Goal: Information Seeking & Learning: Understand process/instructions

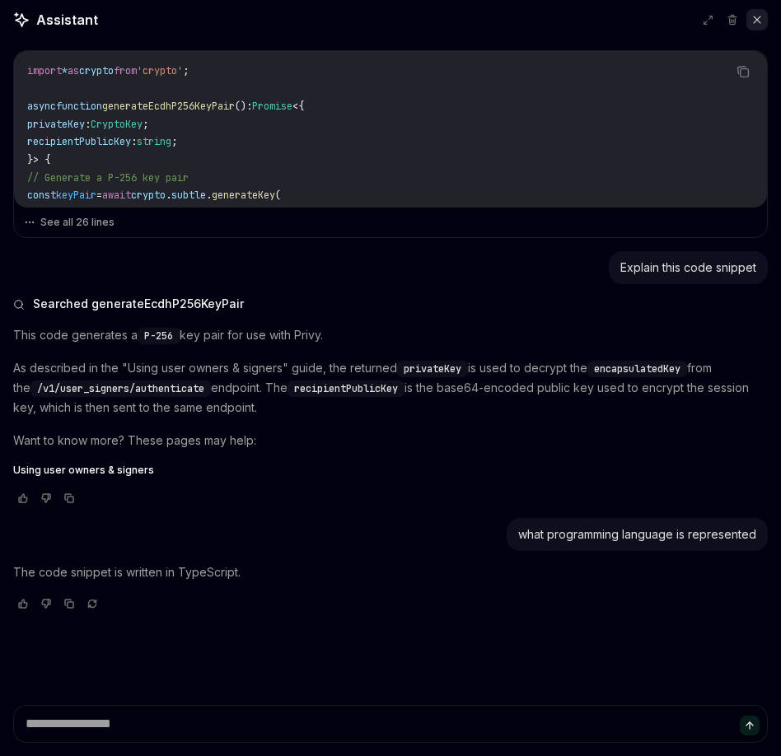
click at [752, 20] on icon at bounding box center [758, 20] width 12 height 12
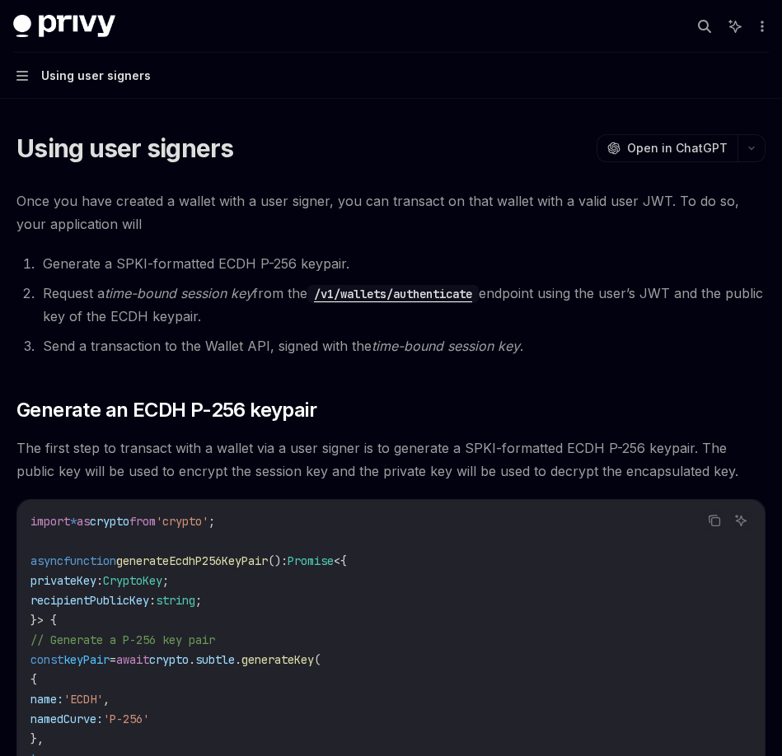
type textarea "*"
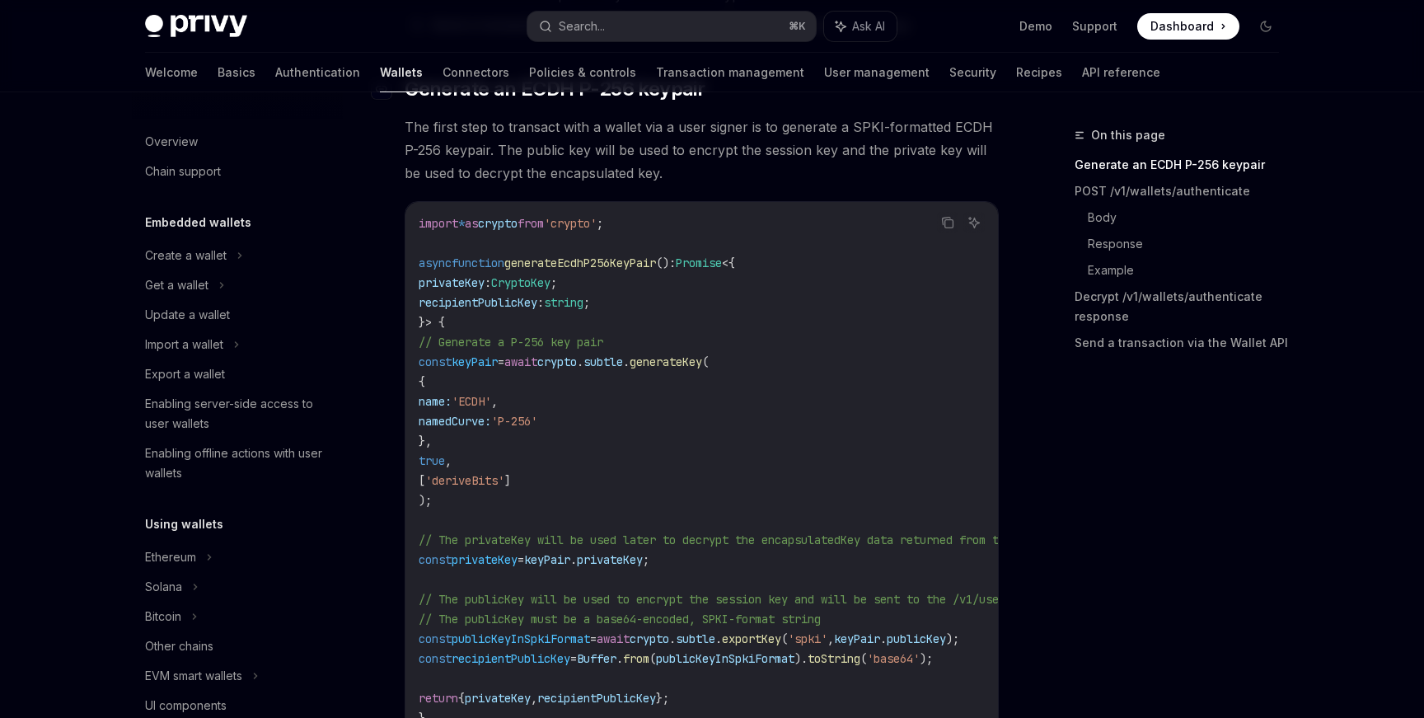
scroll to position [321, 0]
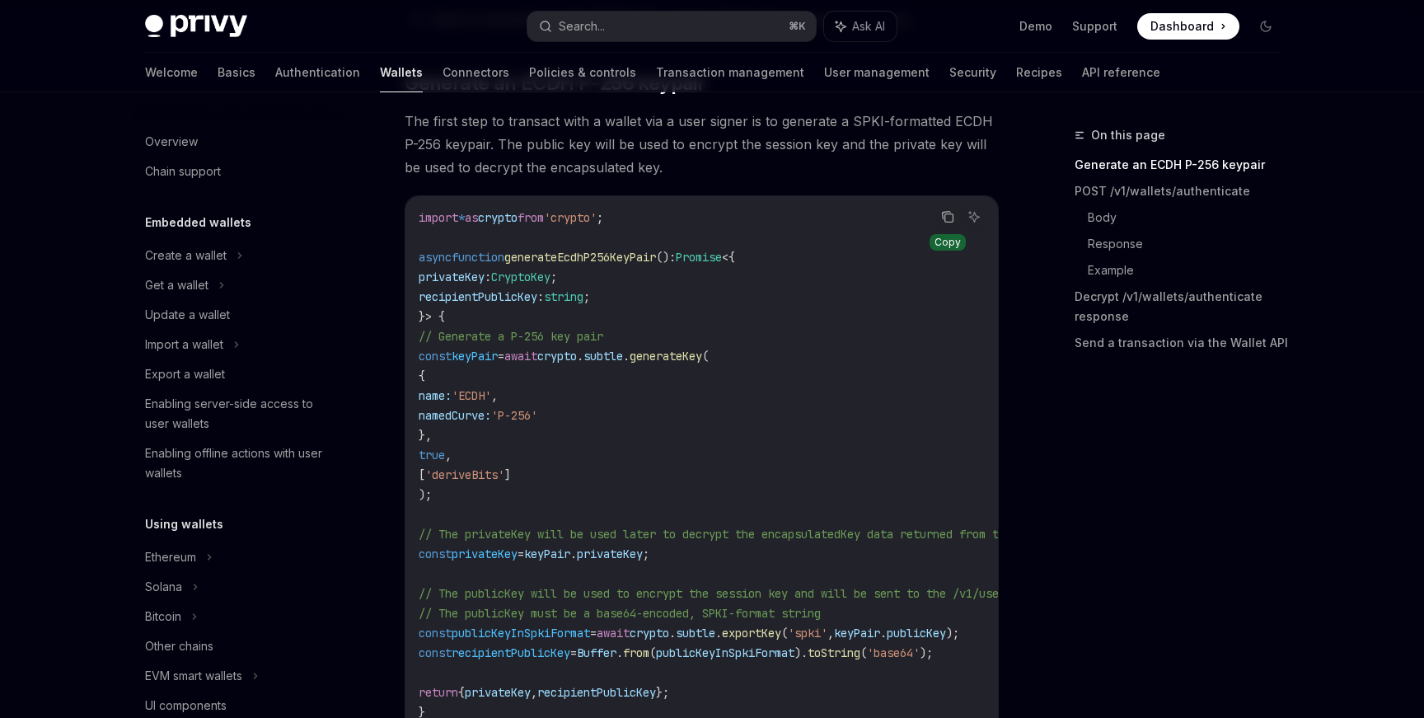
click at [780, 226] on button "Copy the contents from the code block" at bounding box center [947, 216] width 21 height 21
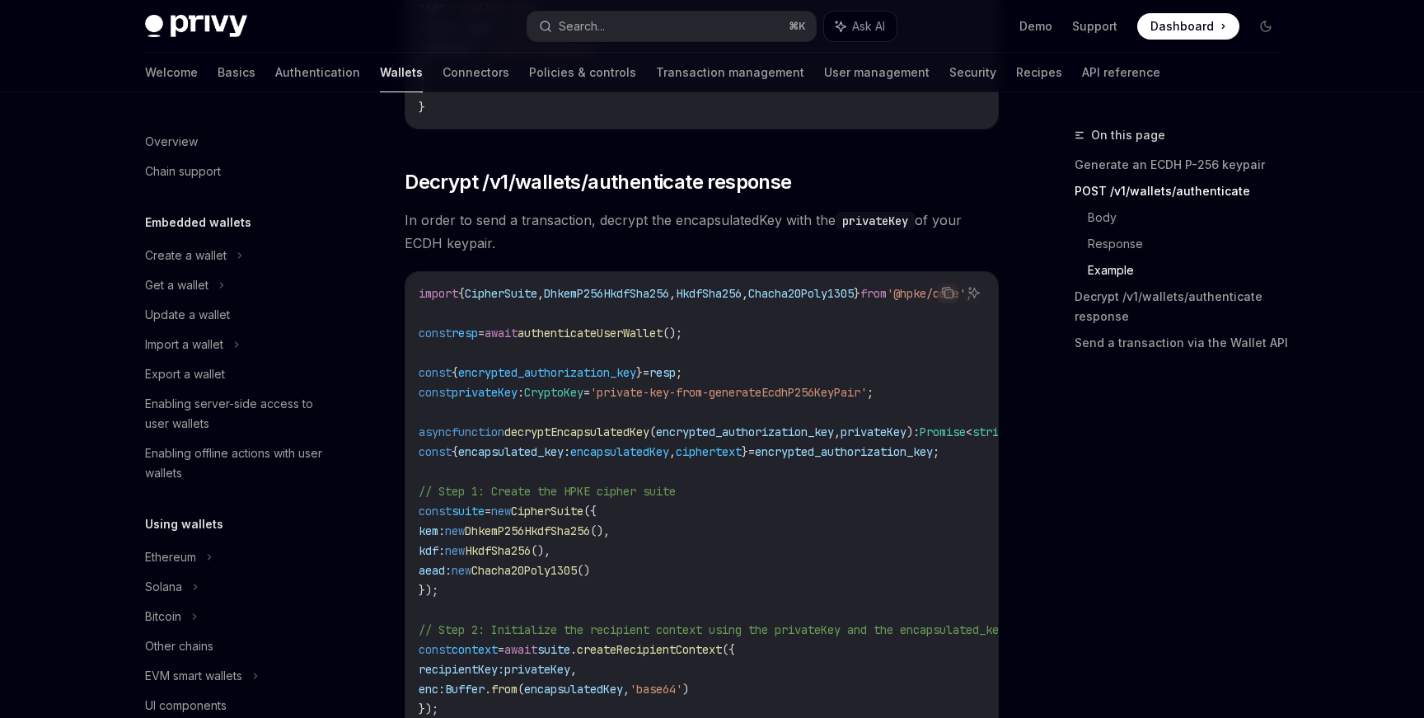
scroll to position [3445, 0]
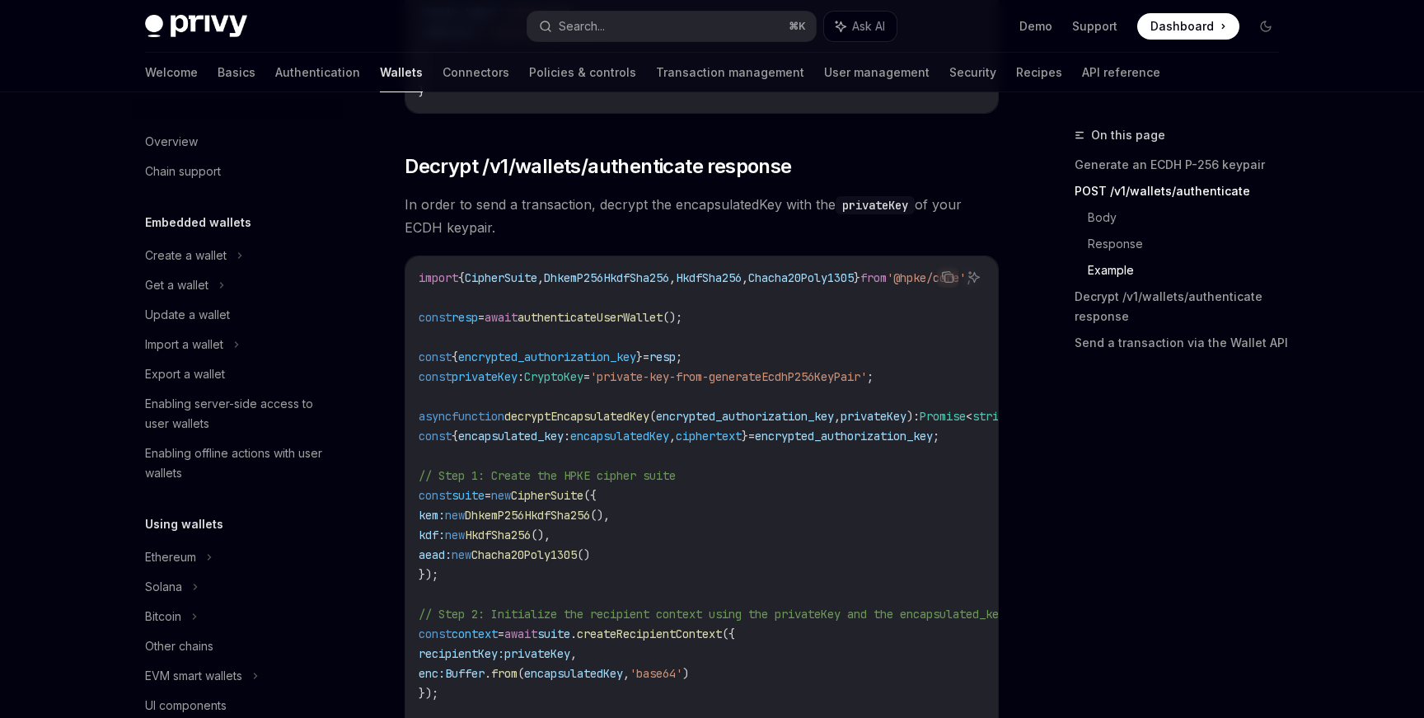
click at [780, 285] on span "Chacha20Poly1305" at bounding box center [800, 277] width 105 height 15
copy span "Chacha20Poly1305"
click at [780, 288] on button "Copy the contents from the code block" at bounding box center [947, 276] width 21 height 21
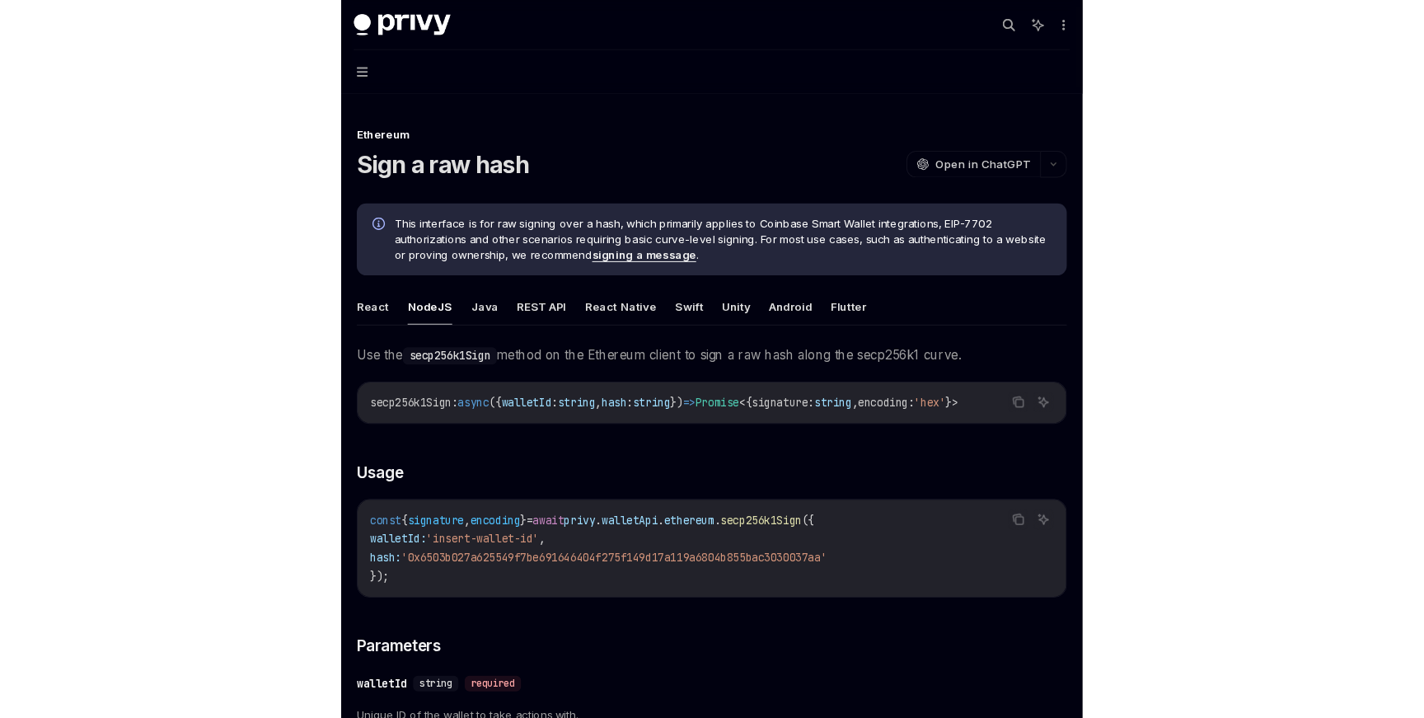
scroll to position [194, 0]
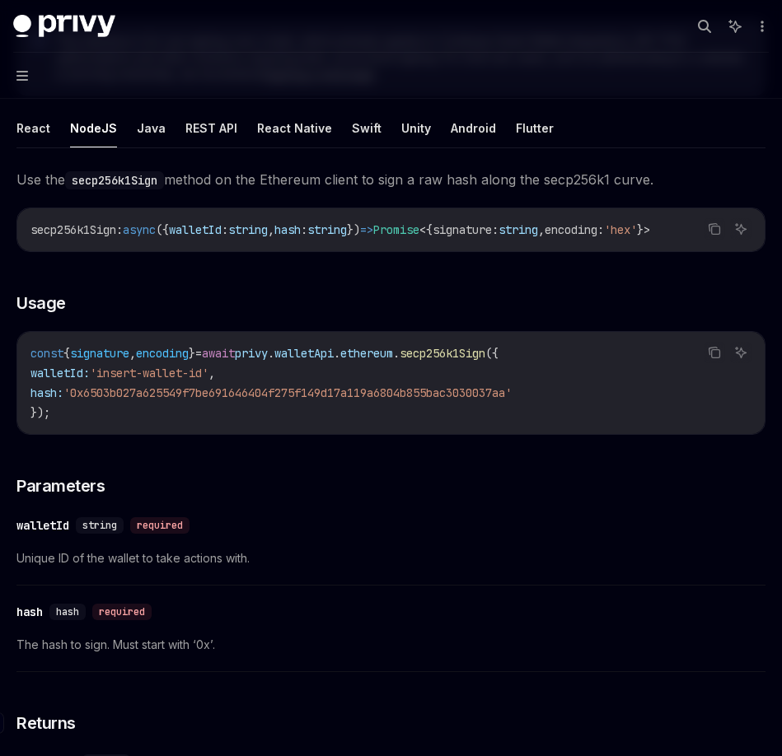
type textarea "*"
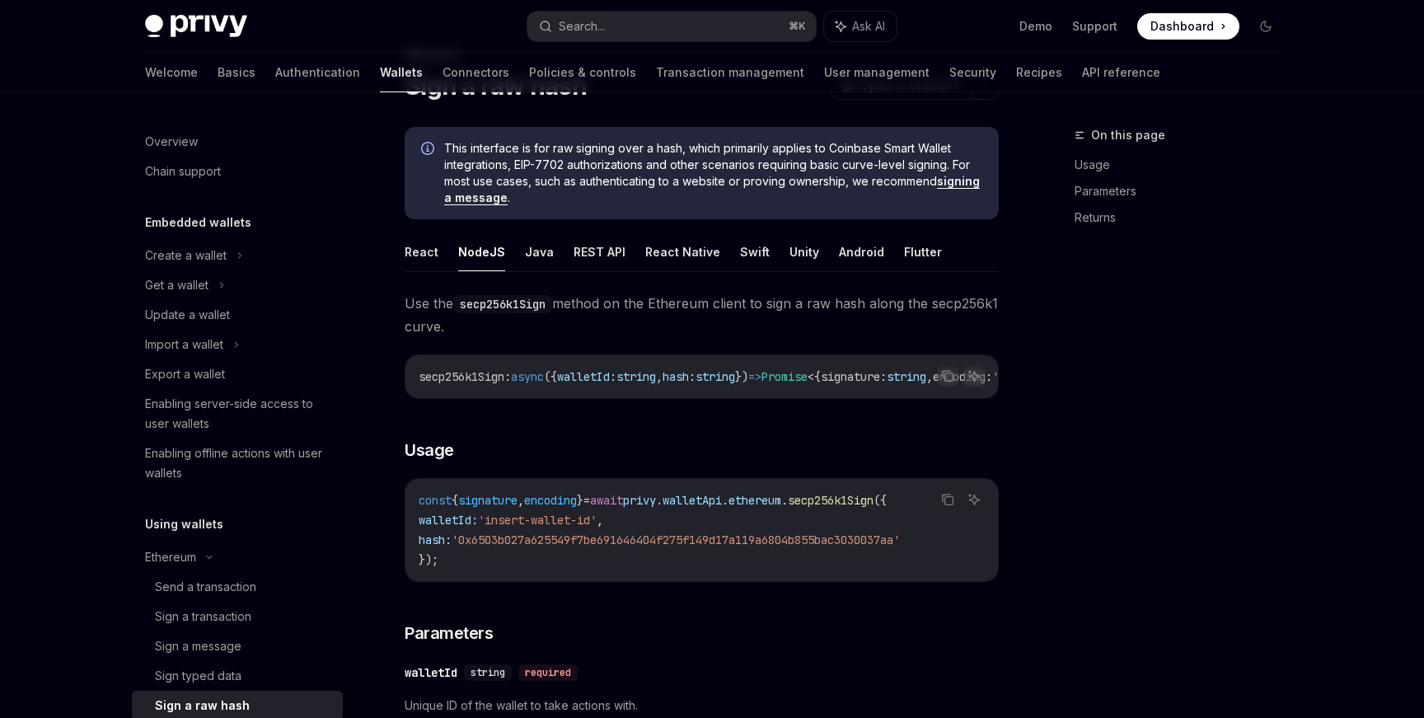
scroll to position [0, 0]
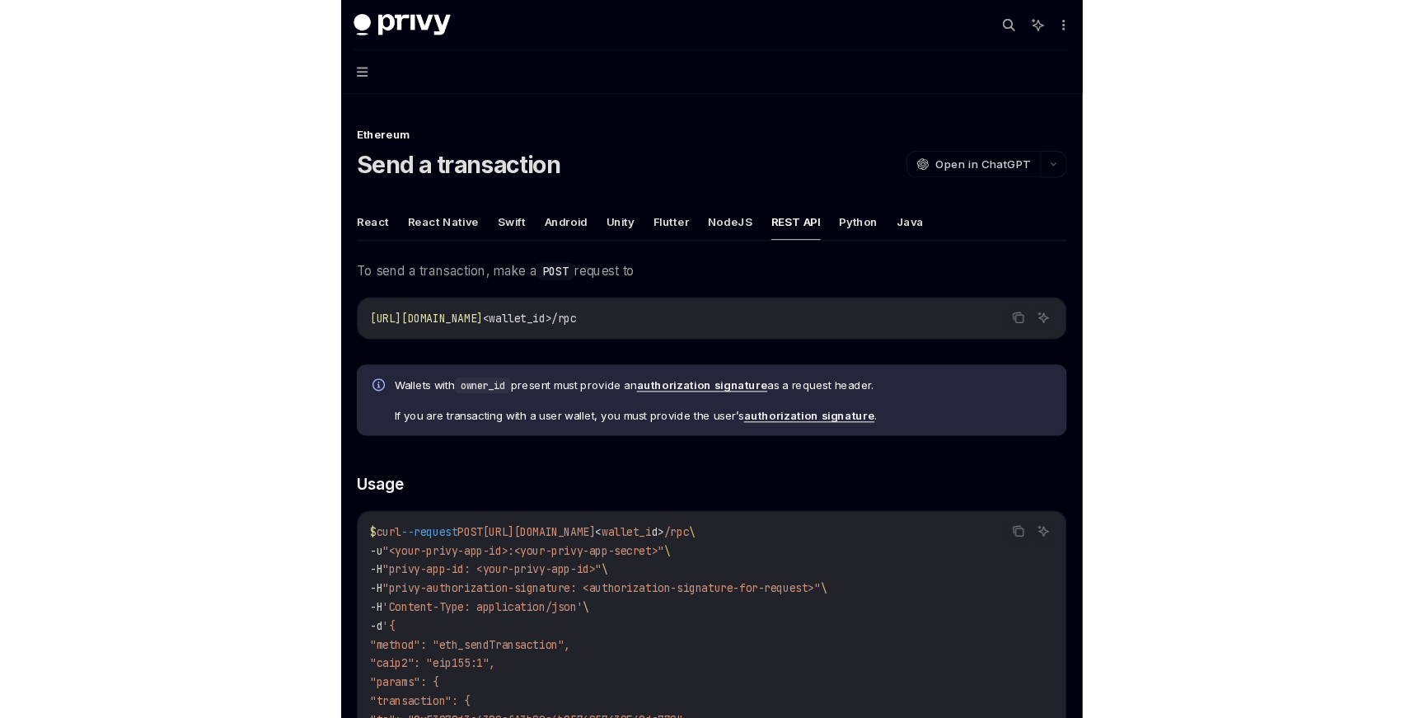
scroll to position [105, 0]
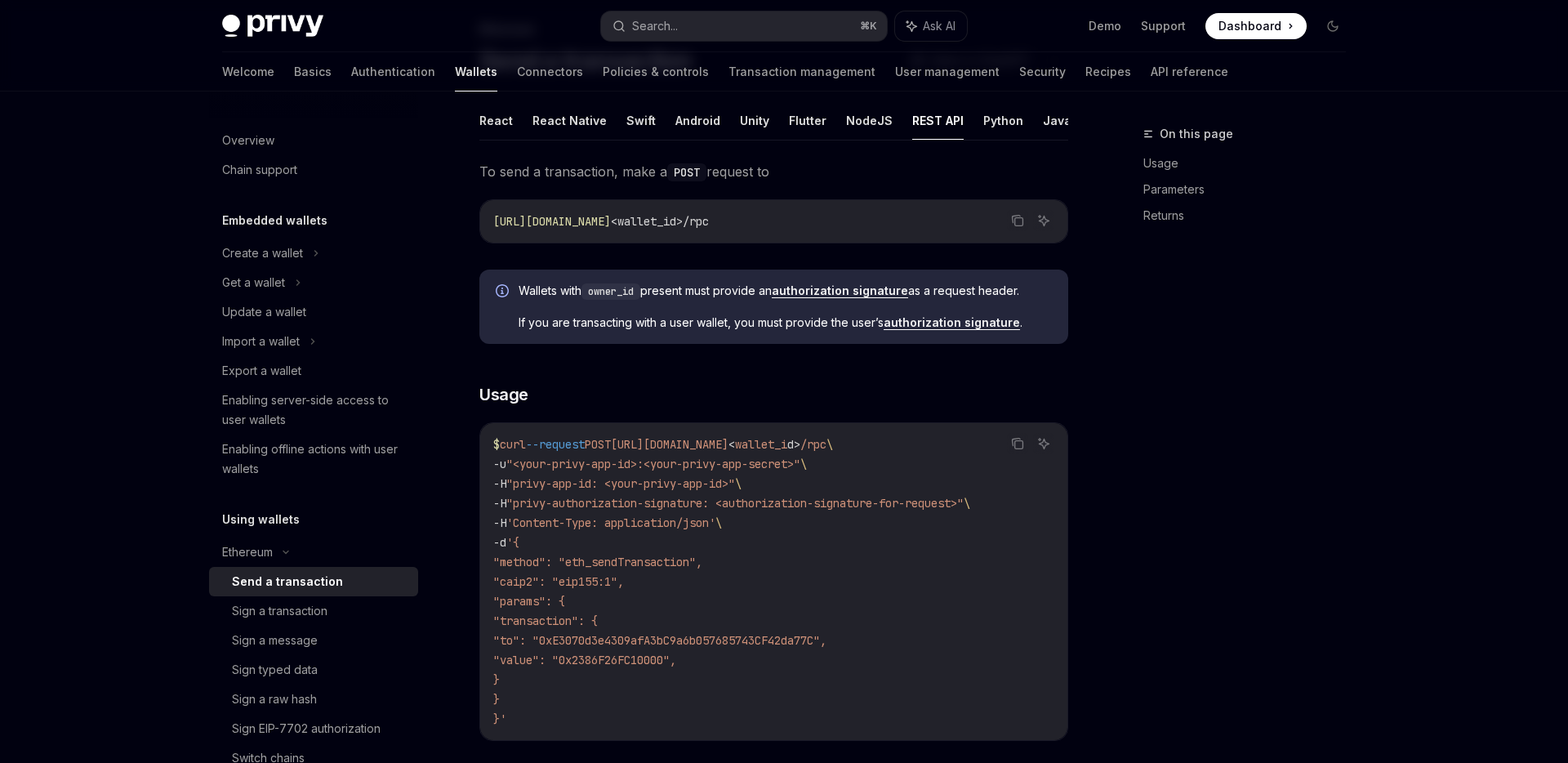
type textarea "*"
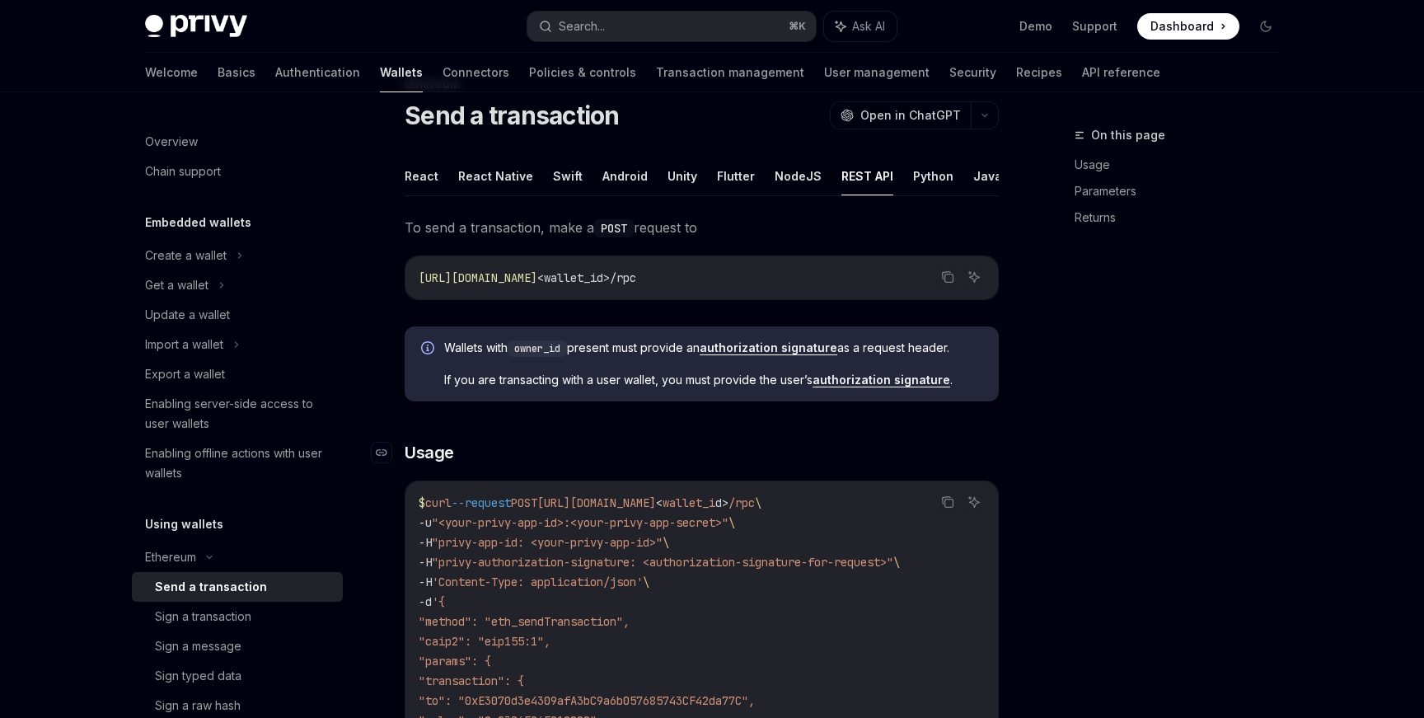
scroll to position [0, 0]
